Goal: Task Accomplishment & Management: Manage account settings

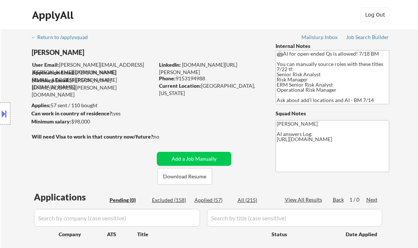
scroll to position [88, 0]
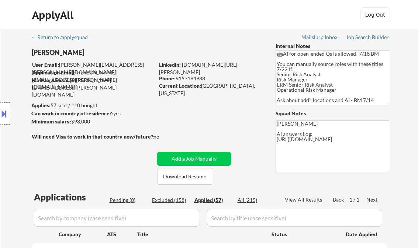
select select ""applied""
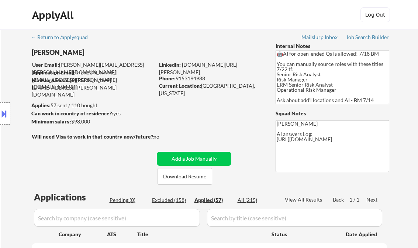
select select ""applied""
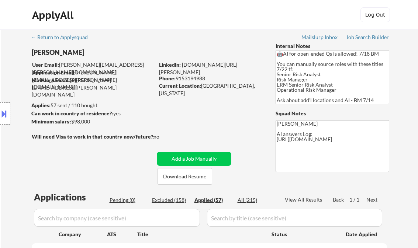
select select ""applied""
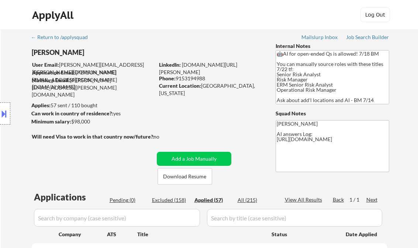
select select ""applied""
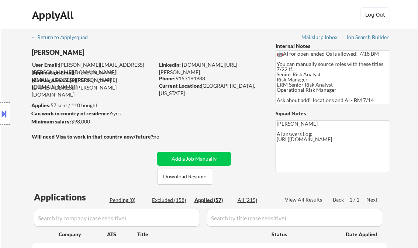
select select ""applied""
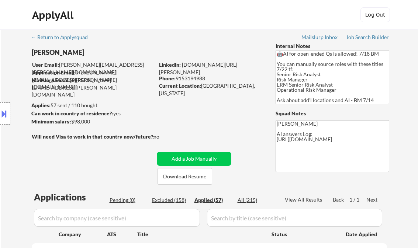
select select ""applied""
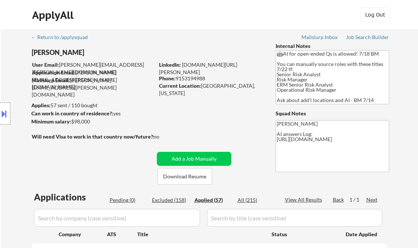
select select ""applied""
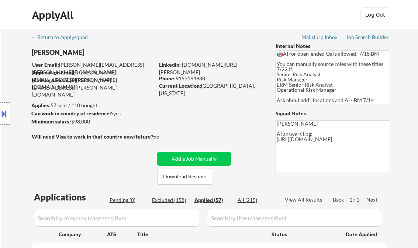
select select ""applied""
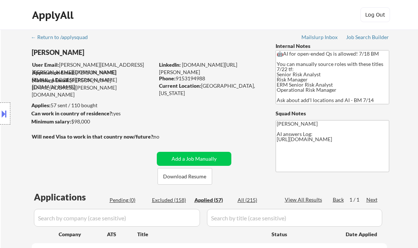
select select ""applied""
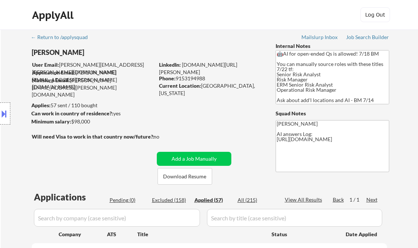
select select ""applied""
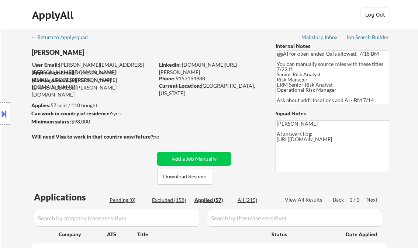
select select ""applied""
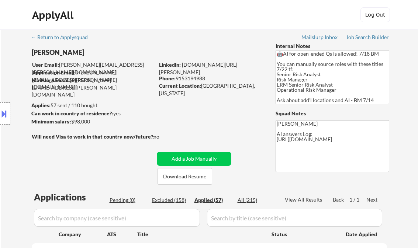
select select ""applied""
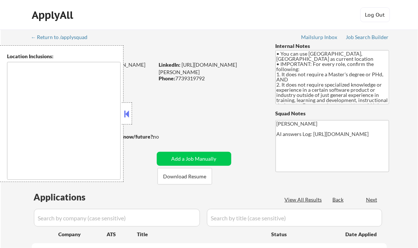
type textarea "Champaign, IL Urbana, IL Savoy, IL St. [PERSON_NAME], IL Mahomet, IL Tolono, IL…"
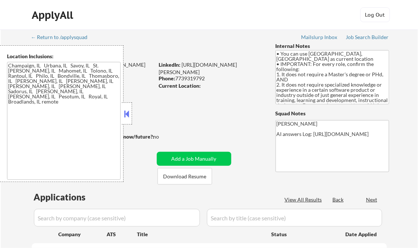
select select ""pending""
click at [129, 115] on button at bounding box center [127, 113] width 8 height 11
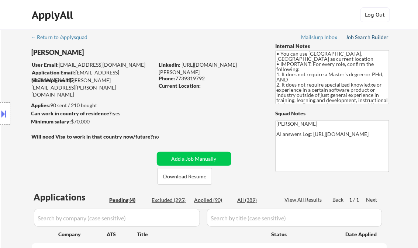
click at [362, 38] on div "Job Search Builder" at bounding box center [367, 37] width 43 height 5
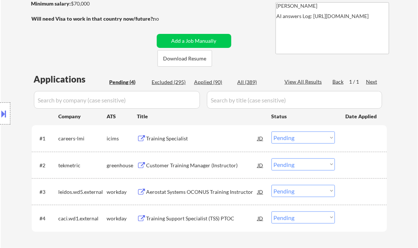
click at [159, 139] on div "Training Specialist" at bounding box center [201, 138] width 111 height 7
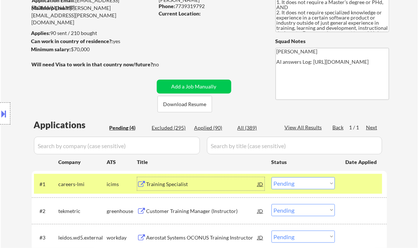
scroll to position [88, 0]
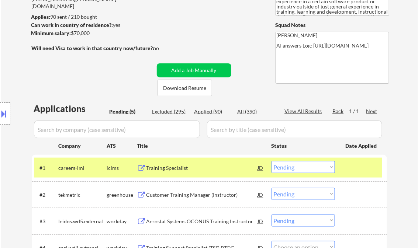
select select ""pending""
drag, startPoint x: 295, startPoint y: 169, endPoint x: 305, endPoint y: 170, distance: 10.1
click at [295, 169] on select "Choose an option... Pending Applied Excluded (Questions) Excluded (Expired) Exc…" at bounding box center [302, 167] width 63 height 12
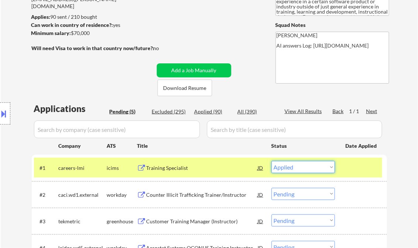
click at [271, 161] on select "Choose an option... Pending Applied Excluded (Questions) Excluded (Expired) Exc…" at bounding box center [302, 167] width 63 height 12
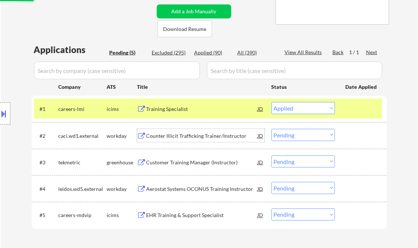
click at [186, 136] on div "Counter Illicit Trafficking Trainer/Instructor" at bounding box center [201, 135] width 111 height 7
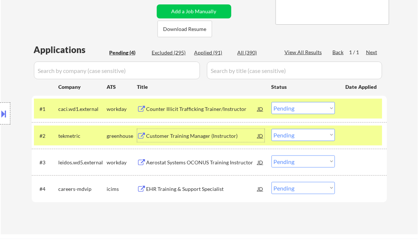
click at [304, 108] on select "Choose an option... Pending Applied Excluded (Questions) Excluded (Expired) Exc…" at bounding box center [302, 108] width 63 height 12
click at [271, 102] on select "Choose an option... Pending Applied Excluded (Questions) Excluded (Expired) Exc…" at bounding box center [302, 108] width 63 height 12
click at [204, 136] on div "Customer Training Manager (Instructor)" at bounding box center [201, 135] width 111 height 7
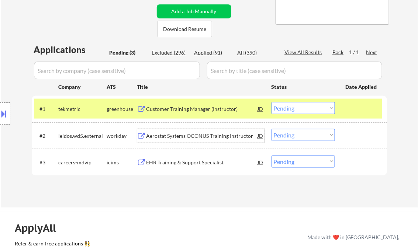
click at [286, 111] on select "Choose an option... Pending Applied Excluded (Questions) Excluded (Expired) Exc…" at bounding box center [302, 108] width 63 height 12
click at [271, 102] on select "Choose an option... Pending Applied Excluded (Questions) Excluded (Expired) Exc…" at bounding box center [302, 108] width 63 height 12
click at [188, 137] on div "Aerostat Systems OCONUS Training Instructor" at bounding box center [201, 135] width 111 height 7
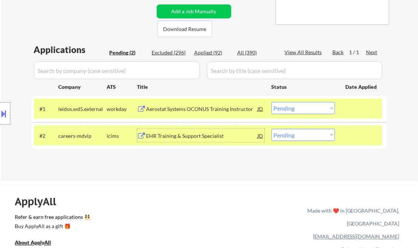
drag, startPoint x: 302, startPoint y: 111, endPoint x: 305, endPoint y: 113, distance: 4.5
click at [302, 111] on select "Choose an option... Pending Applied Excluded (Questions) Excluded (Expired) Exc…" at bounding box center [302, 108] width 63 height 12
click at [271, 102] on select "Choose an option... Pending Applied Excluded (Questions) Excluded (Expired) Exc…" at bounding box center [302, 108] width 63 height 12
select select ""pending""
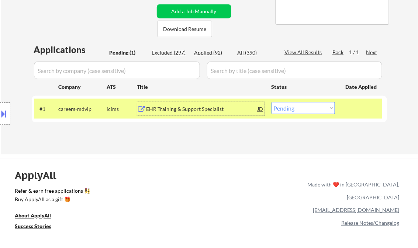
click at [188, 112] on div "EHR Training & Support Specialist" at bounding box center [201, 108] width 111 height 7
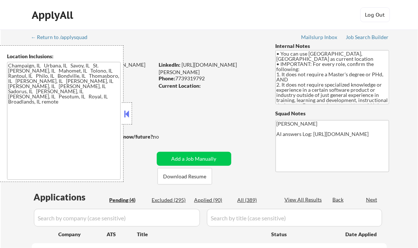
select select ""pending""
click at [126, 108] on button at bounding box center [127, 113] width 8 height 11
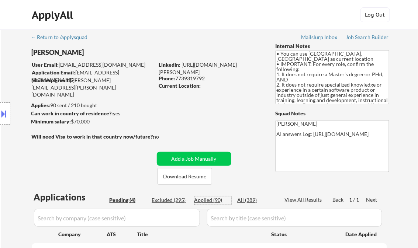
click at [215, 202] on div "Applied (90)" at bounding box center [212, 200] width 37 height 7
select select ""applied""
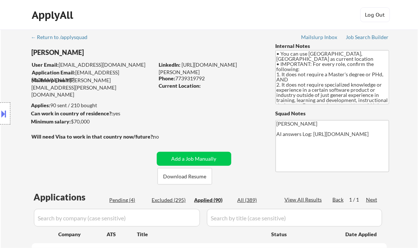
select select ""applied""
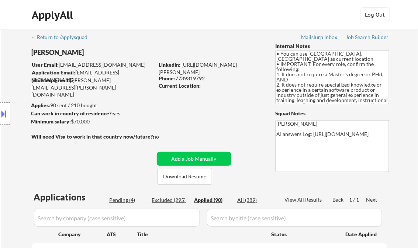
select select ""applied""
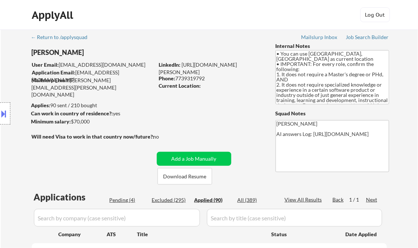
select select ""applied""
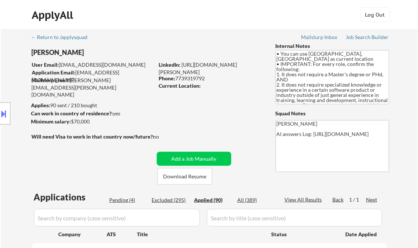
select select ""applied""
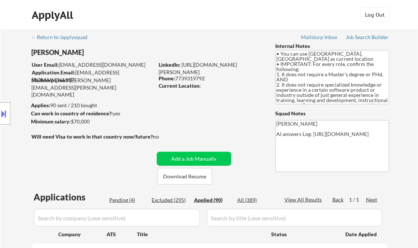
select select ""applied""
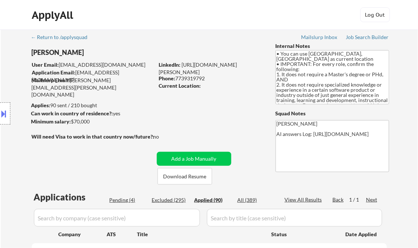
select select ""applied""
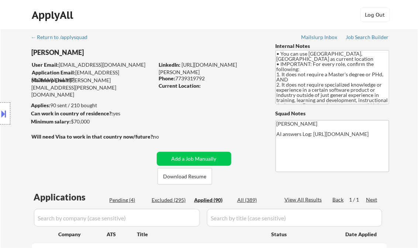
select select ""applied""
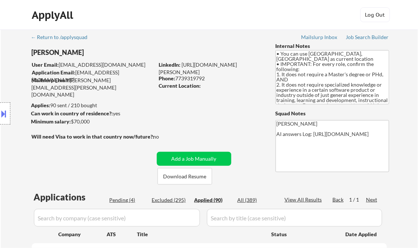
select select ""applied""
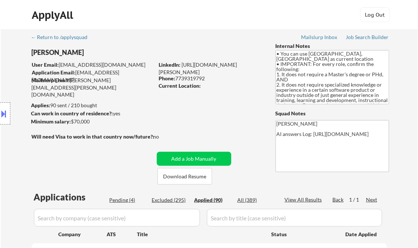
select select ""applied""
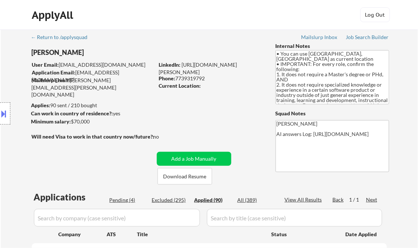
select select ""applied""
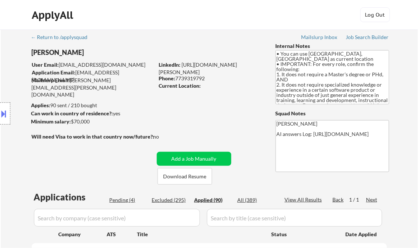
select select ""applied""
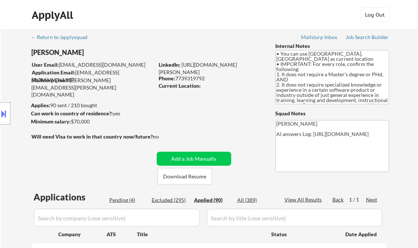
select select ""applied""
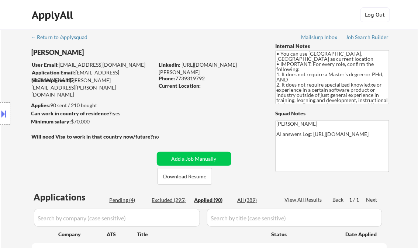
select select ""applied""
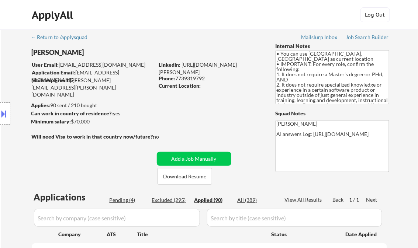
select select ""applied""
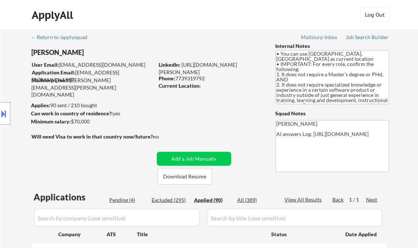
select select ""applied""
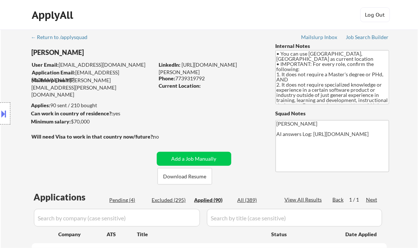
select select ""applied""
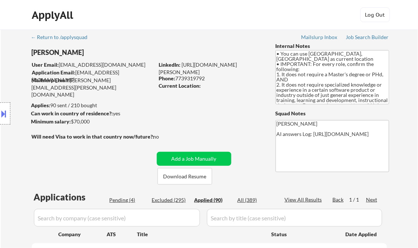
select select ""applied""
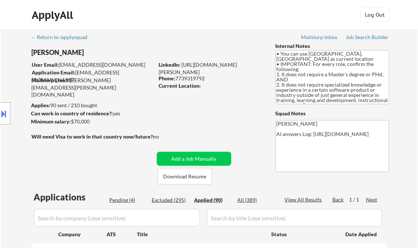
select select ""applied""
